Goal: Transaction & Acquisition: Obtain resource

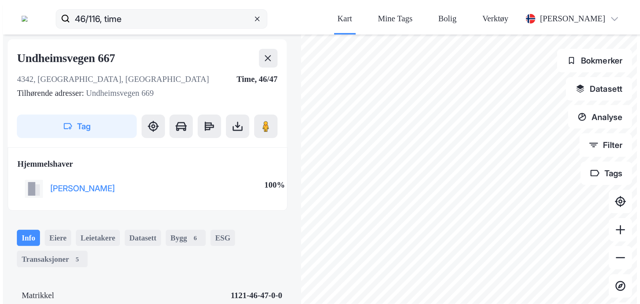
click at [261, 15] on icon at bounding box center [257, 18] width 7 height 7
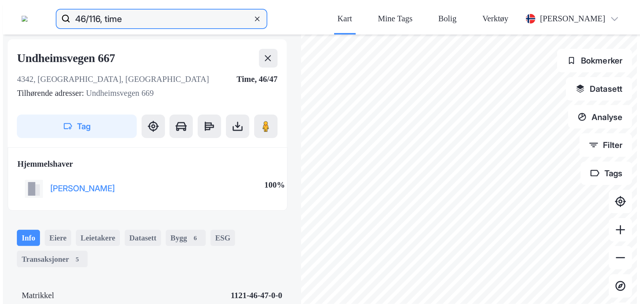
click at [252, 10] on input "46/116, time" at bounding box center [161, 18] width 182 height 23
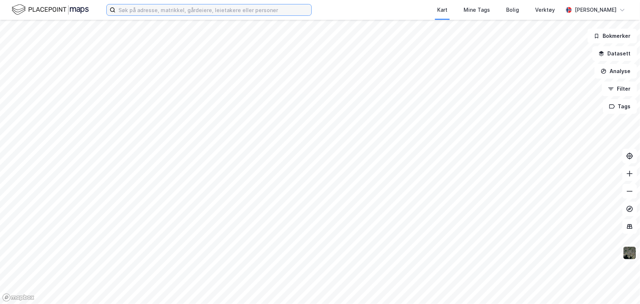
click at [172, 8] on input at bounding box center [213, 9] width 196 height 11
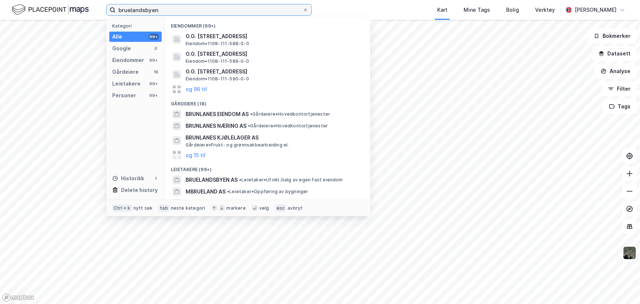
type input "bruelandsbyen"
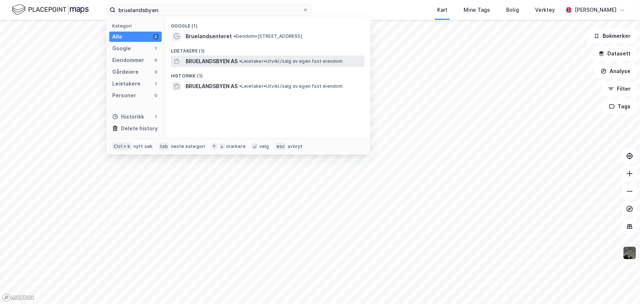
click at [208, 59] on span "BRUELANDSBYEN AS" at bounding box center [212, 61] width 52 height 9
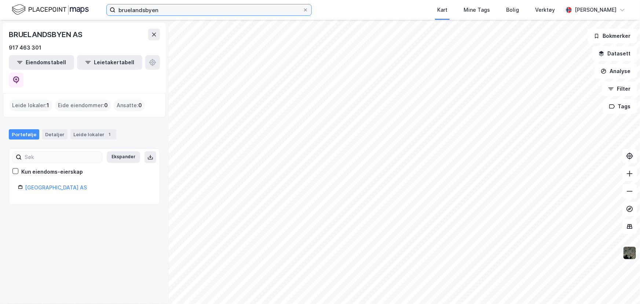
click at [164, 10] on input "bruelandsbyen" at bounding box center [208, 9] width 187 height 11
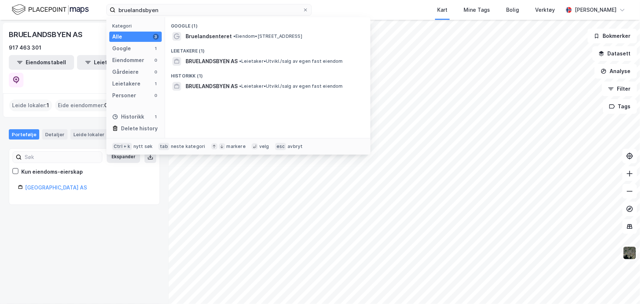
click at [199, 42] on div "Leietakere (1)" at bounding box center [267, 48] width 205 height 13
click at [199, 39] on span "Bruelandsenteret" at bounding box center [209, 36] width 46 height 9
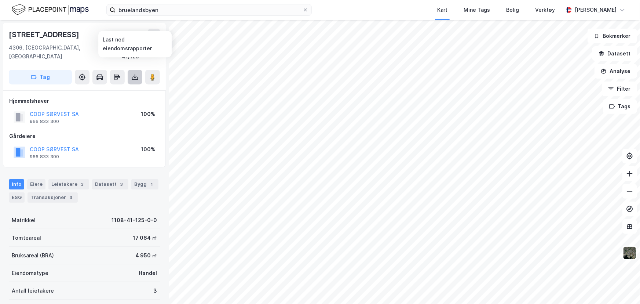
click at [138, 77] on icon at bounding box center [135, 78] width 6 height 3
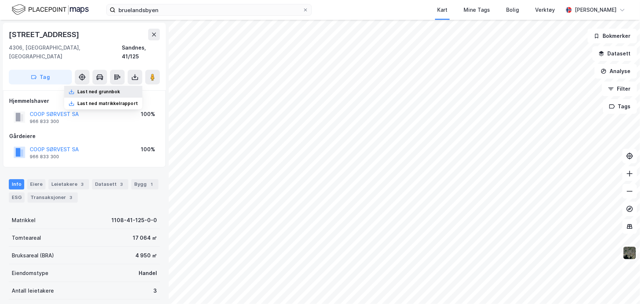
click at [132, 86] on div "Last ned grunnbok" at bounding box center [103, 92] width 78 height 12
